Goal: Navigation & Orientation: Find specific page/section

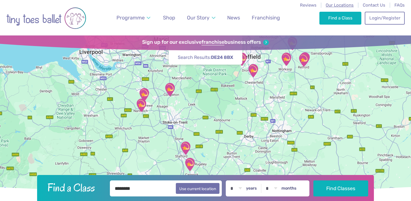
click at [334, 6] on span "Our Locations" at bounding box center [340, 5] width 28 height 5
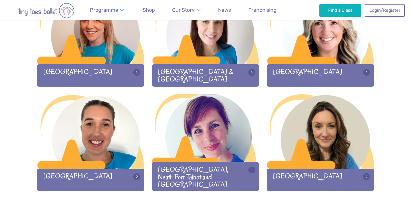
scroll to position [802, 0]
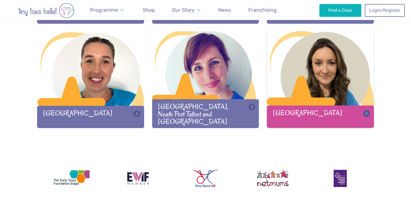
click at [317, 88] on div at bounding box center [320, 68] width 107 height 75
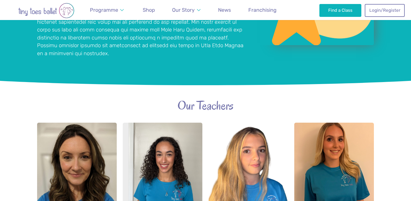
scroll to position [549, 0]
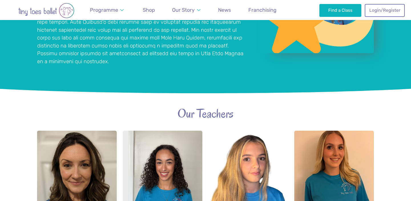
click at [36, 11] on img "Go to home page" at bounding box center [46, 10] width 80 height 15
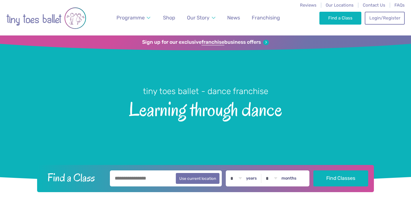
click at [142, 182] on input "text" at bounding box center [166, 178] width 112 height 16
type input "**********"
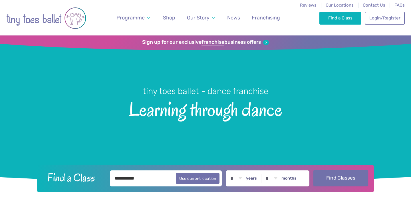
click at [337, 176] on button "Find Classes" at bounding box center [340, 178] width 55 height 16
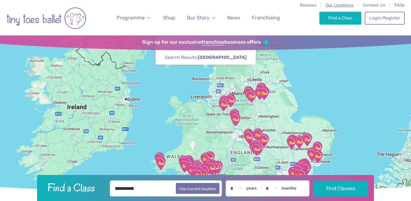
click at [340, 5] on span "Our Locations" at bounding box center [340, 5] width 28 height 5
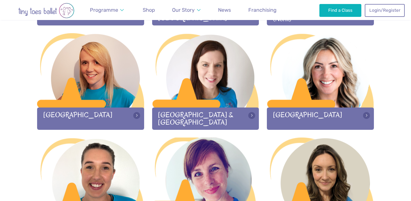
scroll to position [820, 0]
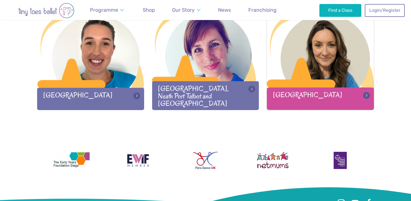
click at [305, 50] on div at bounding box center [320, 50] width 107 height 75
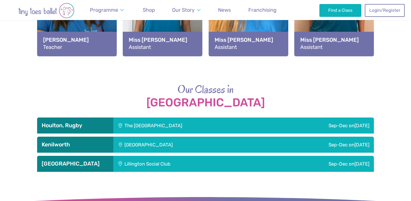
scroll to position [751, 0]
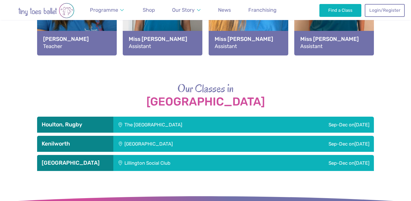
click at [135, 127] on div "The [GEOGRAPHIC_DATA]" at bounding box center [190, 124] width 155 height 16
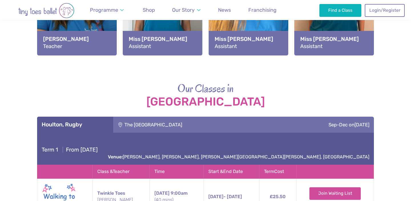
click at [135, 127] on div "The [GEOGRAPHIC_DATA]" at bounding box center [190, 124] width 155 height 16
